Goal: Information Seeking & Learning: Learn about a topic

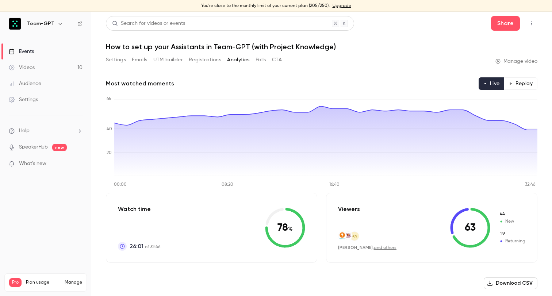
click at [118, 59] on button "Settings" at bounding box center [116, 60] width 20 height 12
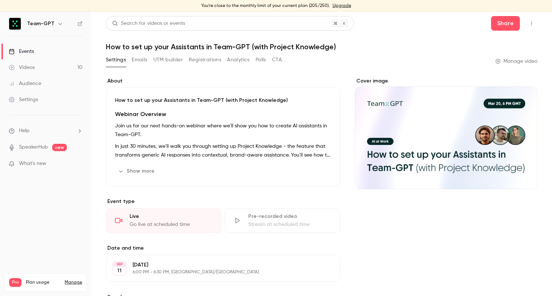
click at [242, 56] on button "Analytics" at bounding box center [238, 60] width 23 height 12
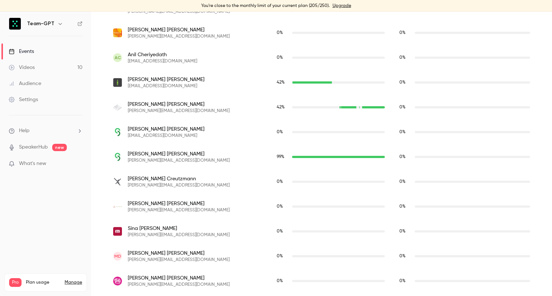
scroll to position [1063, 0]
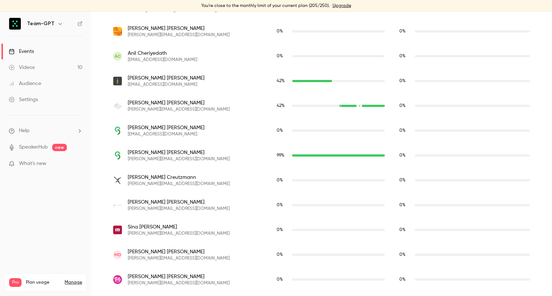
click at [54, 53] on link "Events" at bounding box center [45, 51] width 91 height 16
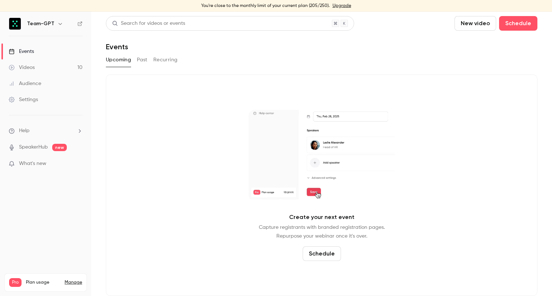
click at [139, 64] on button "Past" at bounding box center [142, 60] width 11 height 12
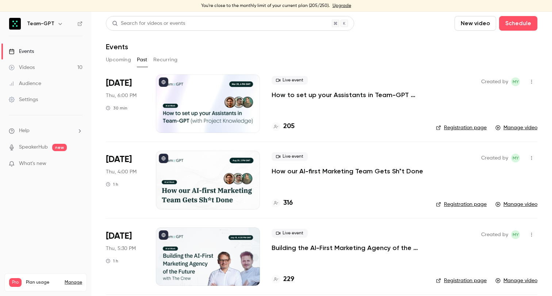
click at [337, 93] on p "How to set up your Assistants in Team-GPT (with Project Knowledge)" at bounding box center [347, 94] width 152 height 9
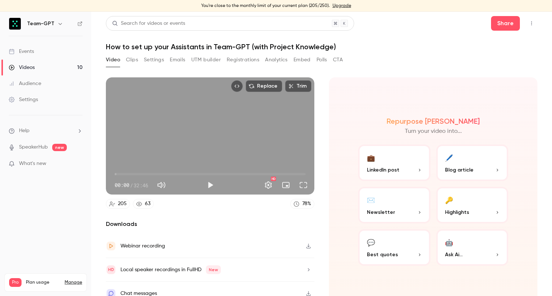
click at [135, 58] on button "Clips" at bounding box center [132, 60] width 12 height 12
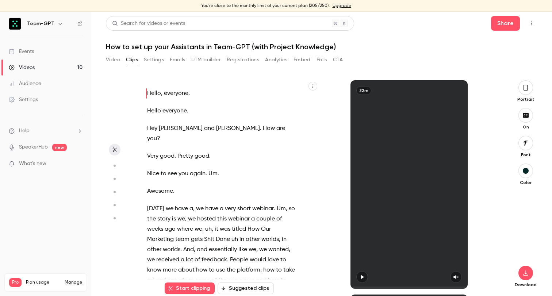
click at [109, 59] on button "Video" at bounding box center [113, 60] width 14 height 12
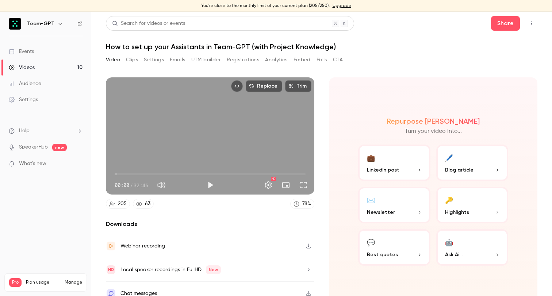
click at [51, 46] on link "Events" at bounding box center [45, 51] width 91 height 16
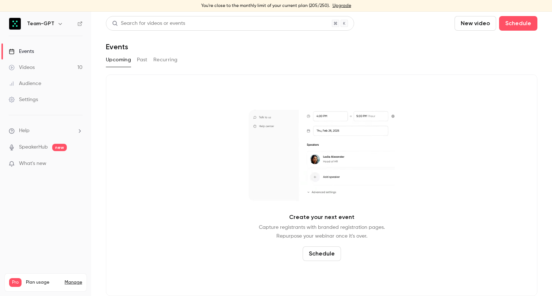
click at [142, 64] on button "Past" at bounding box center [142, 60] width 11 height 12
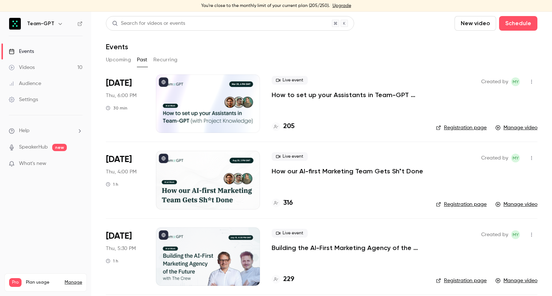
click at [309, 99] on p "How to set up your Assistants in Team-GPT (with Project Knowledge)" at bounding box center [347, 94] width 152 height 9
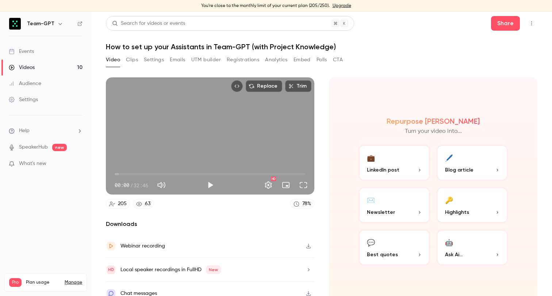
click at [236, 55] on button "Registrations" at bounding box center [243, 60] width 32 height 12
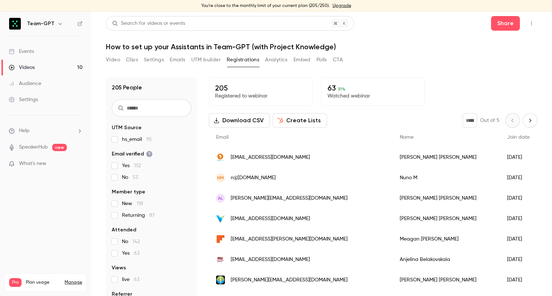
click at [272, 62] on button "Analytics" at bounding box center [276, 60] width 23 height 12
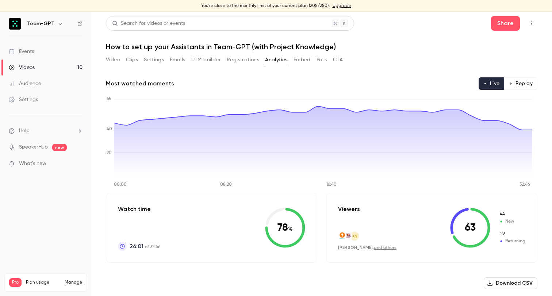
click at [58, 67] on link "Videos 10" at bounding box center [45, 67] width 91 height 16
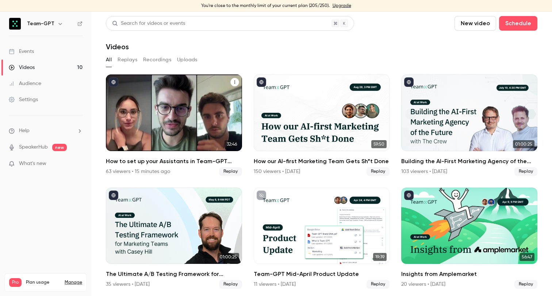
click at [234, 81] on icon "How to set up your Assistants in Team-GPT (with Project Knowledge)" at bounding box center [234, 82] width 1 height 3
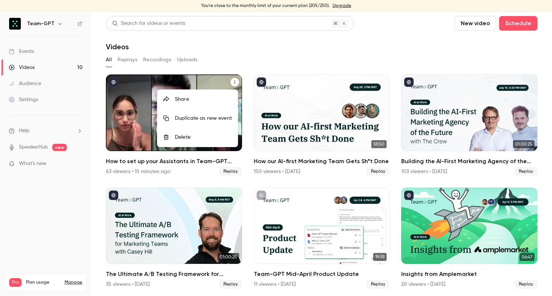
click at [140, 104] on div at bounding box center [276, 148] width 552 height 296
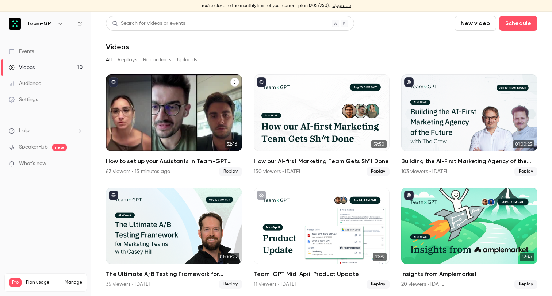
click at [147, 105] on div "How to set up your Assistants in Team-GPT (with Project Knowledge)" at bounding box center [174, 112] width 136 height 77
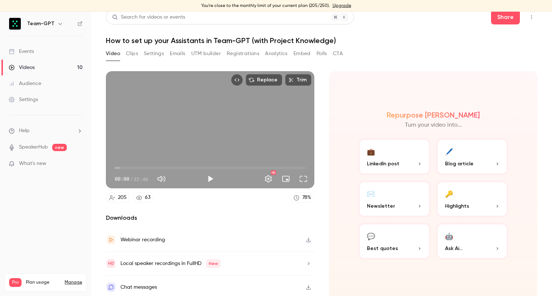
scroll to position [8, 0]
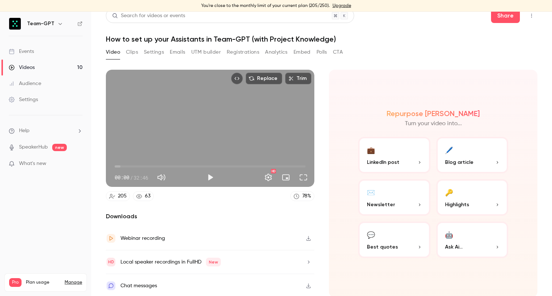
click at [306, 236] on icon "button" at bounding box center [308, 238] width 6 height 5
click at [211, 52] on button "UTM builder" at bounding box center [206, 52] width 30 height 12
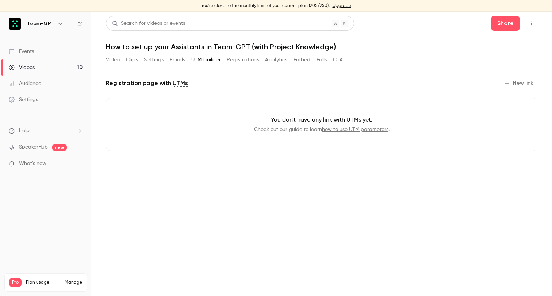
click at [234, 60] on button "Registrations" at bounding box center [243, 60] width 32 height 12
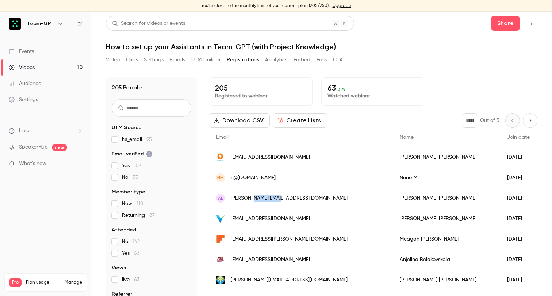
drag, startPoint x: 290, startPoint y: 197, endPoint x: 253, endPoint y: 200, distance: 36.6
click at [253, 200] on div "AL anthony@tamashi.co" at bounding box center [300, 198] width 183 height 20
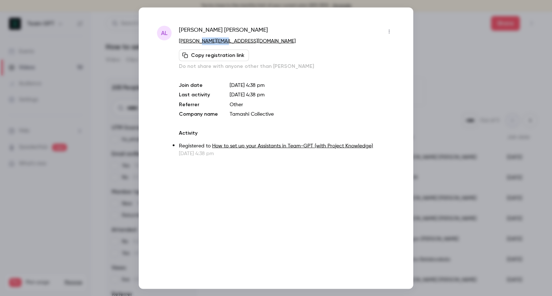
drag, startPoint x: 232, startPoint y: 41, endPoint x: 202, endPoint y: 41, distance: 29.5
click at [202, 41] on p "anthony@tamashi.co" at bounding box center [287, 41] width 216 height 8
click at [420, 40] on div at bounding box center [276, 148] width 552 height 296
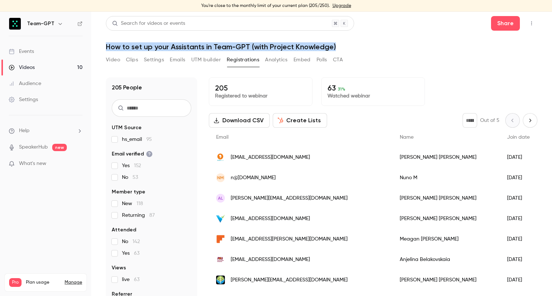
drag, startPoint x: 105, startPoint y: 45, endPoint x: 340, endPoint y: 47, distance: 234.9
click at [340, 47] on main "Search for videos or events Share How to set up your Assistants in Team-GPT (wi…" at bounding box center [321, 154] width 460 height 284
copy h1 "How to set up your Assistants in Team-GPT (with Project Knowledge)"
click at [392, 45] on h1 "How to set up your Assistants in Team-GPT (with Project Knowledge)" at bounding box center [321, 46] width 431 height 9
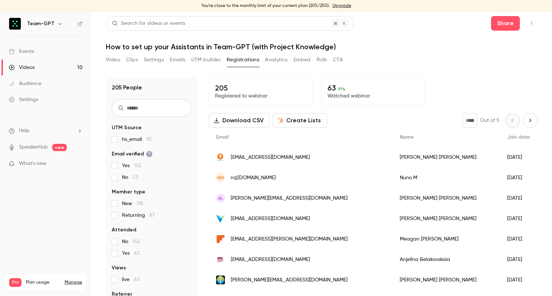
click at [116, 62] on button "Video" at bounding box center [113, 60] width 14 height 12
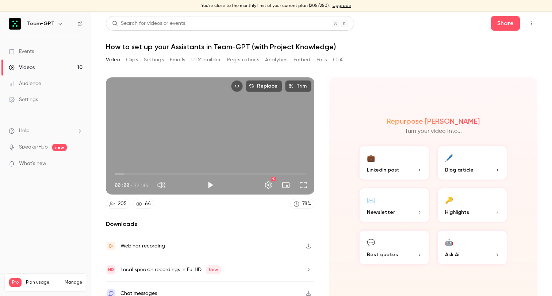
click at [233, 60] on button "Registrations" at bounding box center [243, 60] width 32 height 12
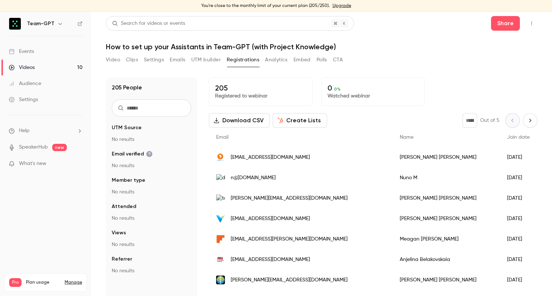
click at [273, 61] on button "Analytics" at bounding box center [276, 60] width 23 height 12
